Goal: Task Accomplishment & Management: Complete application form

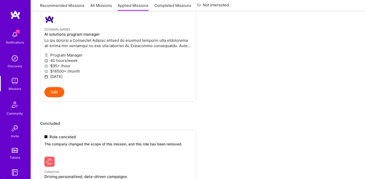
scroll to position [220, 0]
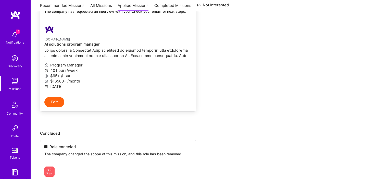
click at [120, 65] on p "Program Manager" at bounding box center [117, 64] width 147 height 5
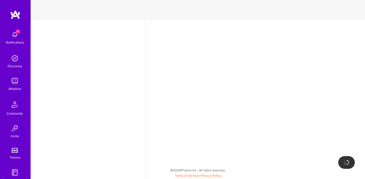
select select "US"
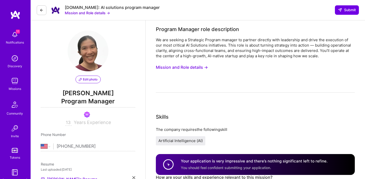
click at [201, 67] on button "Mission and Role details →" at bounding box center [182, 67] width 52 height 9
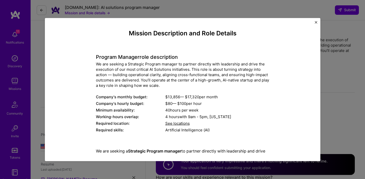
click at [201, 65] on div "We are seeking a Strategic Program manager to partner directly with leadership …" at bounding box center [182, 74] width 173 height 27
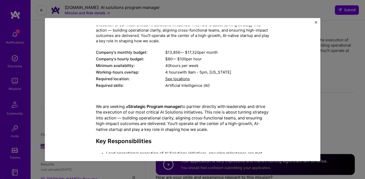
scroll to position [128, 0]
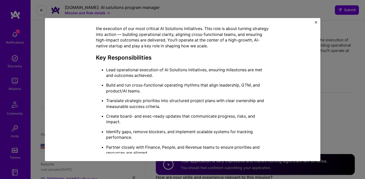
drag, startPoint x: 211, startPoint y: 55, endPoint x: 183, endPoint y: 139, distance: 89.3
click at [183, 139] on p "Identify gaps, remove blockers, and implement scalable systems for tracking per…" at bounding box center [187, 134] width 163 height 11
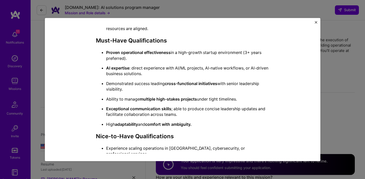
scroll to position [291, 0]
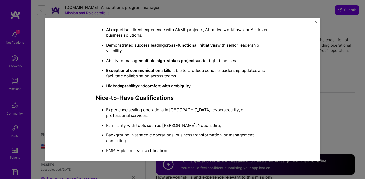
drag, startPoint x: 197, startPoint y: 80, endPoint x: 179, endPoint y: 113, distance: 37.7
click at [179, 113] on div "We are seeking a Strategic Program manager to partner directly with leadership …" at bounding box center [182, 22] width 173 height 331
click at [179, 113] on ul "Experience scaling operations in SaaS, cybersecurity, or professional services.…" at bounding box center [182, 130] width 173 height 46
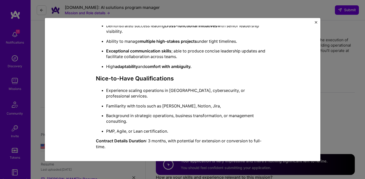
scroll to position [326, 0]
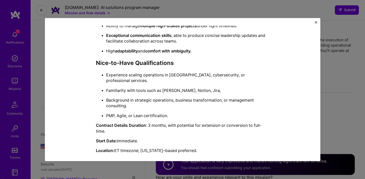
click at [315, 24] on button "Close" at bounding box center [316, 23] width 3 height 5
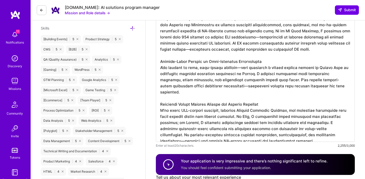
scroll to position [0, 0]
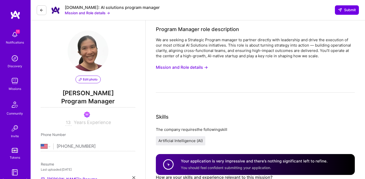
click at [183, 63] on button "Mission and Role details →" at bounding box center [182, 67] width 52 height 9
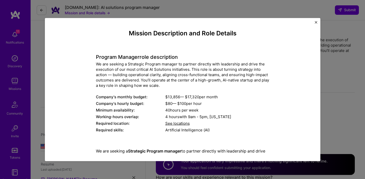
click at [198, 14] on div "Mission Description and Role Details Program Manager role description We are se…" at bounding box center [182, 89] width 365 height 179
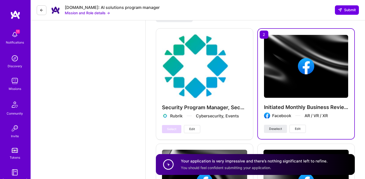
scroll to position [805, 0]
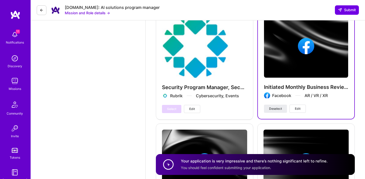
click at [108, 12] on button "Mission and Role details →" at bounding box center [87, 12] width 45 height 5
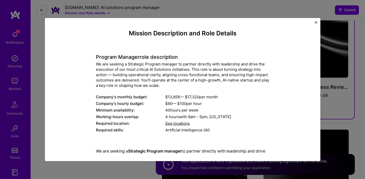
click at [89, 11] on div "Mission Description and Role Details Program Manager role description We are se…" at bounding box center [182, 89] width 365 height 179
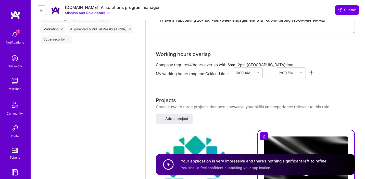
scroll to position [645, 0]
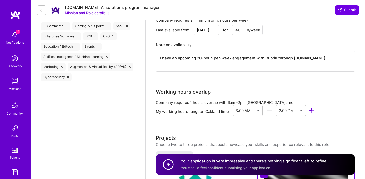
click at [21, 37] on div "11 Notifications" at bounding box center [15, 38] width 32 height 18
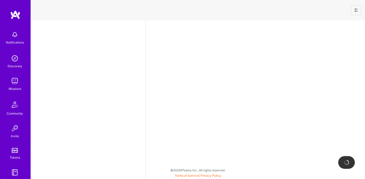
select select "US"
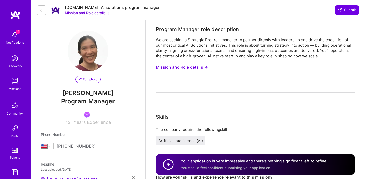
click at [93, 57] on img at bounding box center [88, 51] width 41 height 41
click at [174, 67] on button "Mission and Role details →" at bounding box center [182, 67] width 52 height 9
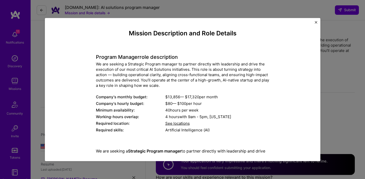
click at [196, 9] on div "Mission Description and Role Details Program Manager role description We are se…" at bounding box center [182, 89] width 365 height 179
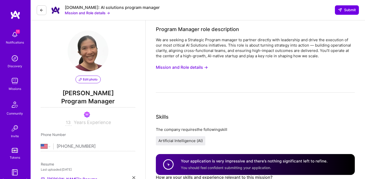
click at [91, 12] on button "Mission and Role details →" at bounding box center [87, 12] width 45 height 5
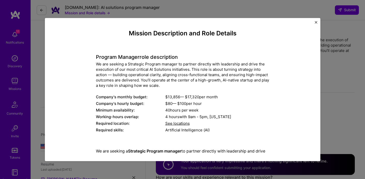
click at [55, 7] on div "Mission Description and Role Details Program Manager role description We are se…" at bounding box center [182, 89] width 365 height 179
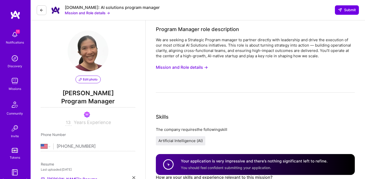
click at [42, 9] on icon at bounding box center [42, 10] width 4 height 4
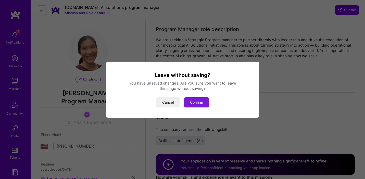
click at [190, 101] on button "Confirm" at bounding box center [196, 102] width 25 height 10
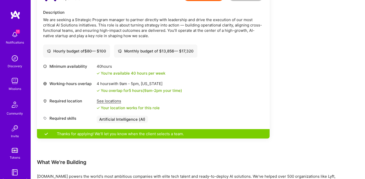
scroll to position [129, 0]
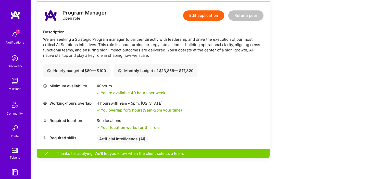
click at [13, 80] on img at bounding box center [15, 81] width 10 height 10
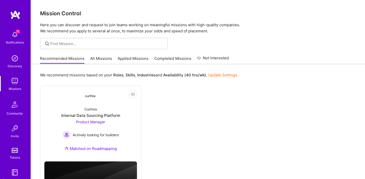
click at [126, 57] on link "Applied Missions" at bounding box center [132, 60] width 31 height 8
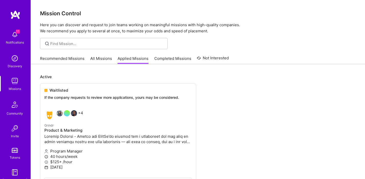
click at [105, 59] on link "All Missions" at bounding box center [101, 60] width 22 height 8
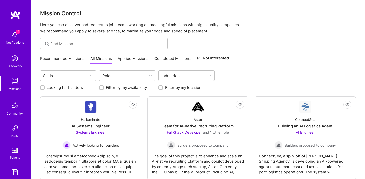
click at [128, 58] on link "Applied Missions" at bounding box center [132, 60] width 31 height 8
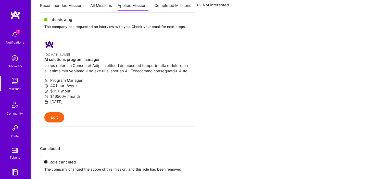
scroll to position [227, 0]
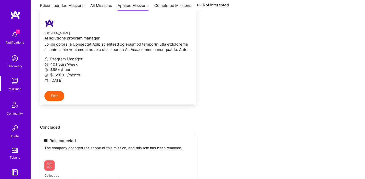
click at [176, 64] on p "40 hours/week" at bounding box center [117, 64] width 147 height 5
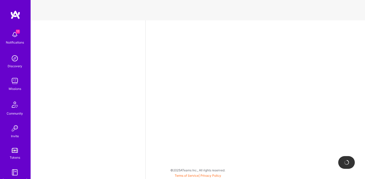
select select "US"
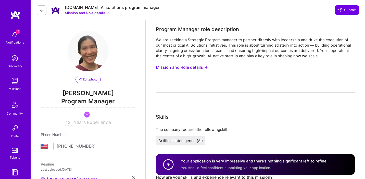
click at [90, 12] on button "Mission and Role details →" at bounding box center [87, 12] width 45 height 5
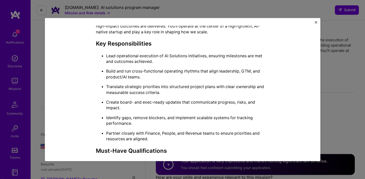
scroll to position [179, 0]
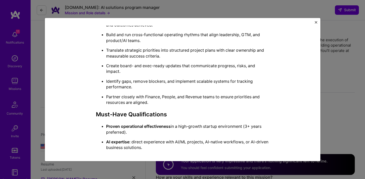
click at [120, 6] on div "Mission Description and Role Details Program Manager role description We are se…" at bounding box center [182, 89] width 365 height 179
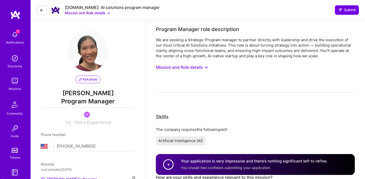
click at [102, 16] on div "[DOMAIN_NAME]: AI solutions program manager Mission and Role details → Submit" at bounding box center [198, 10] width 334 height 20
click at [102, 15] on button "Mission and Role details →" at bounding box center [87, 12] width 45 height 5
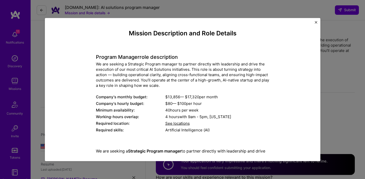
click at [112, 7] on div "Mission Description and Role Details Program Manager role description We are se…" at bounding box center [182, 89] width 365 height 179
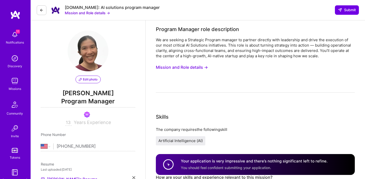
click at [40, 11] on icon at bounding box center [42, 10] width 4 height 4
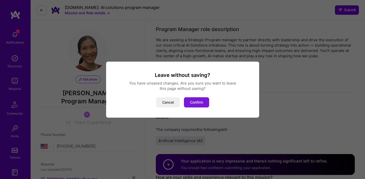
click at [197, 100] on button "Confirm" at bounding box center [196, 102] width 25 height 10
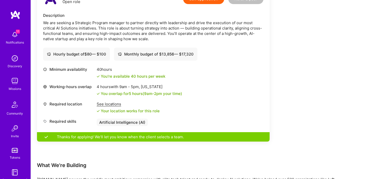
scroll to position [16, 0]
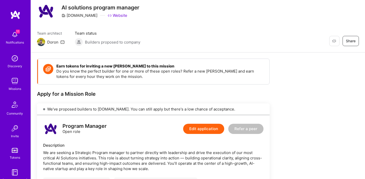
click at [19, 36] on img at bounding box center [15, 35] width 10 height 10
click at [14, 86] on img at bounding box center [15, 81] width 10 height 10
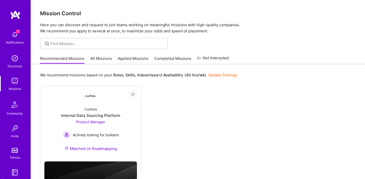
click at [121, 60] on link "Applied Missions" at bounding box center [132, 60] width 31 height 8
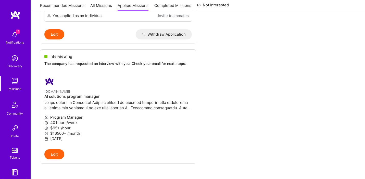
scroll to position [168, 0]
click at [18, 29] on div "11 Notifications" at bounding box center [15, 38] width 32 height 18
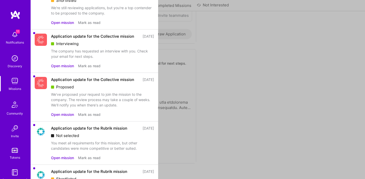
scroll to position [35, 0]
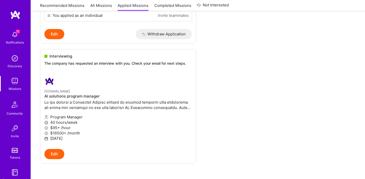
click at [16, 84] on img at bounding box center [15, 81] width 10 height 10
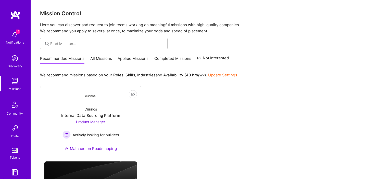
click at [130, 60] on link "Applied Missions" at bounding box center [132, 60] width 31 height 8
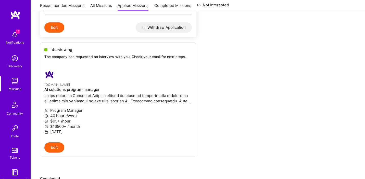
scroll to position [177, 0]
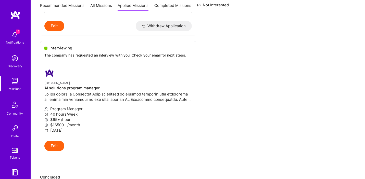
click at [19, 36] on img at bounding box center [15, 35] width 10 height 10
click at [14, 80] on img at bounding box center [15, 81] width 10 height 10
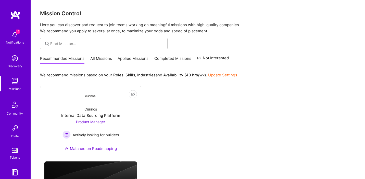
click at [128, 57] on link "Applied Missions" at bounding box center [132, 60] width 31 height 8
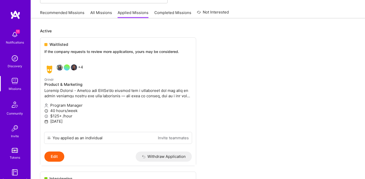
scroll to position [143, 0]
